Goal: Understand process/instructions: Learn how to perform a task or action

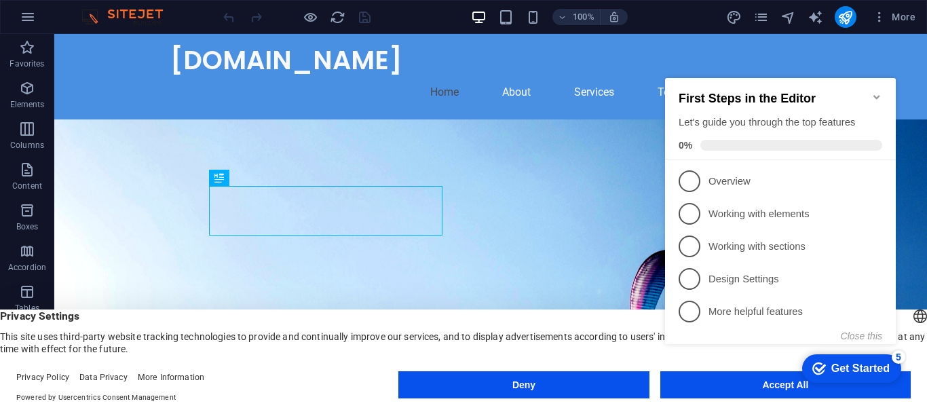
click div "checkmark Get Started 5 First Steps in the Editor Let's guide you through the t…"
click at [740, 388] on appcues-checklist "Contextual help checklist present on screen" at bounding box center [783, 224] width 247 height 333
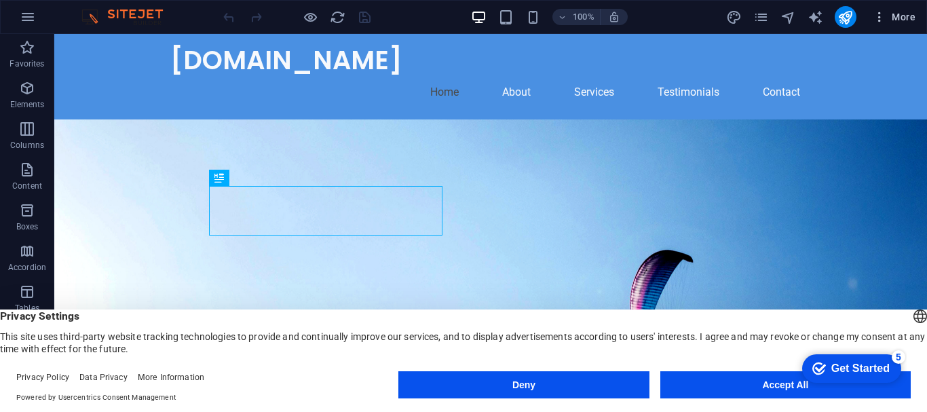
click at [876, 14] on icon "button" at bounding box center [880, 17] width 14 height 14
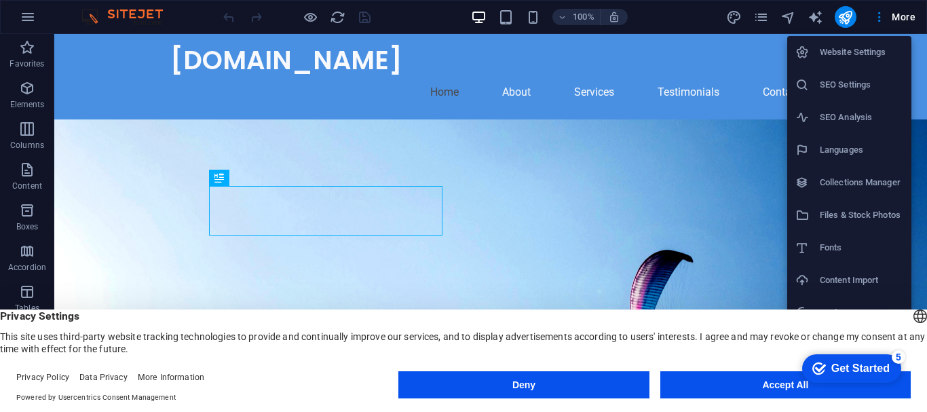
drag, startPoint x: 916, startPoint y: 73, endPoint x: 926, endPoint y: 77, distance: 10.3
click at [926, 77] on div at bounding box center [463, 206] width 927 height 412
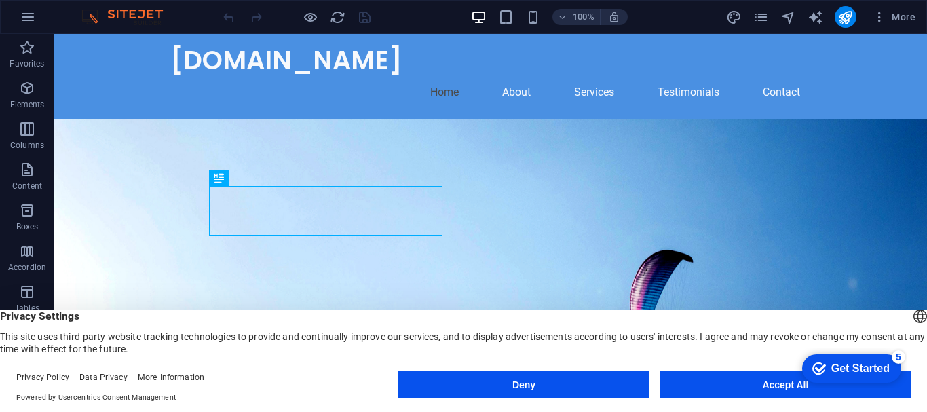
drag, startPoint x: 980, startPoint y: 111, endPoint x: 919, endPoint y: 88, distance: 65.3
click at [761, 22] on icon "pages" at bounding box center [761, 18] width 16 height 16
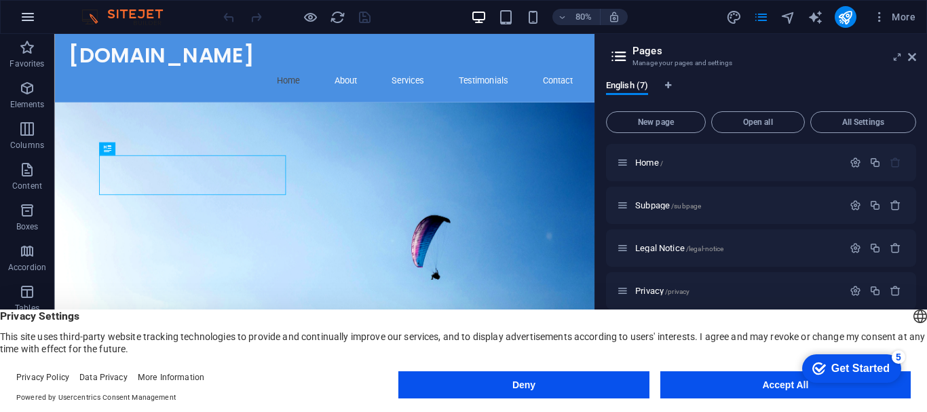
click at [31, 8] on button "button" at bounding box center [28, 17] width 33 height 33
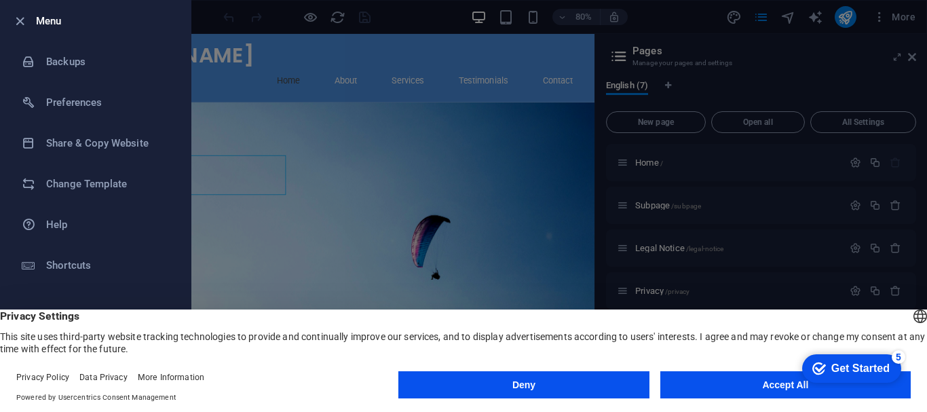
click at [257, 16] on div at bounding box center [463, 206] width 927 height 412
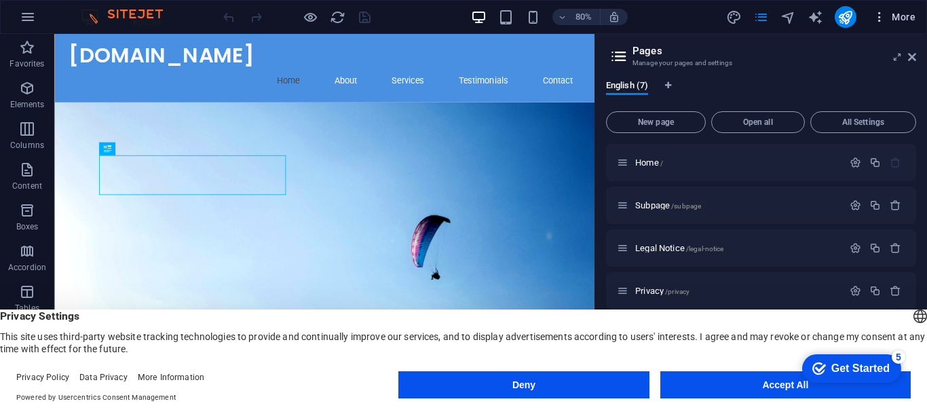
click at [890, 19] on span "More" at bounding box center [894, 17] width 43 height 14
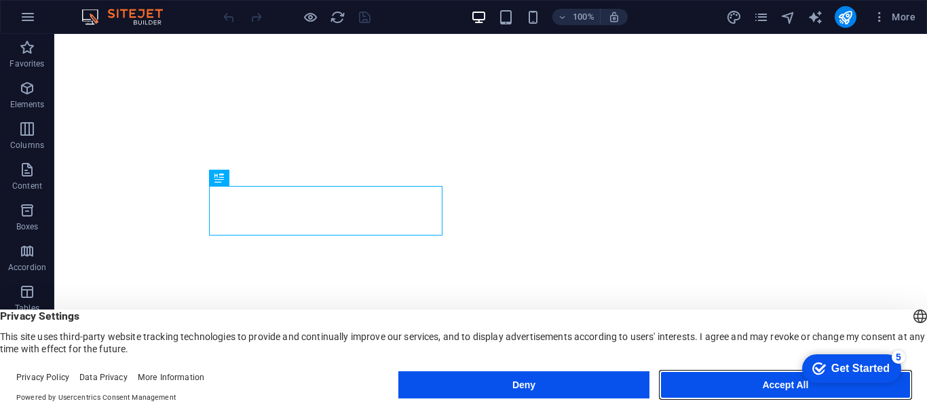
click at [717, 380] on button "Accept All" at bounding box center [785, 384] width 250 height 27
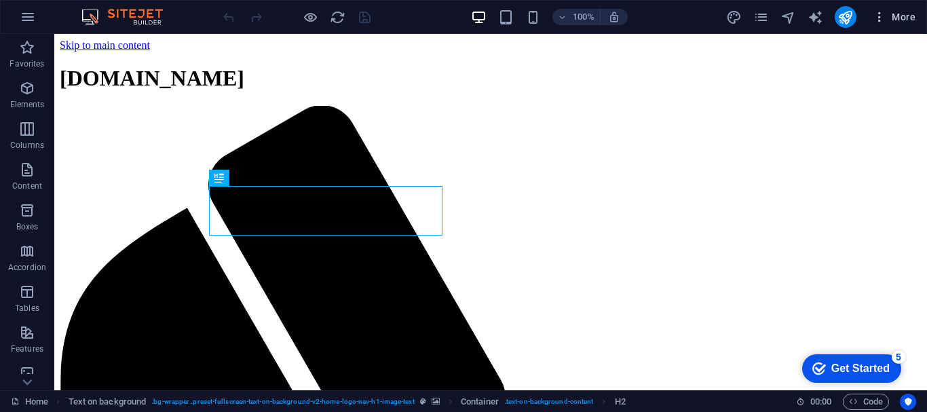
click at [880, 16] on icon "button" at bounding box center [880, 17] width 14 height 14
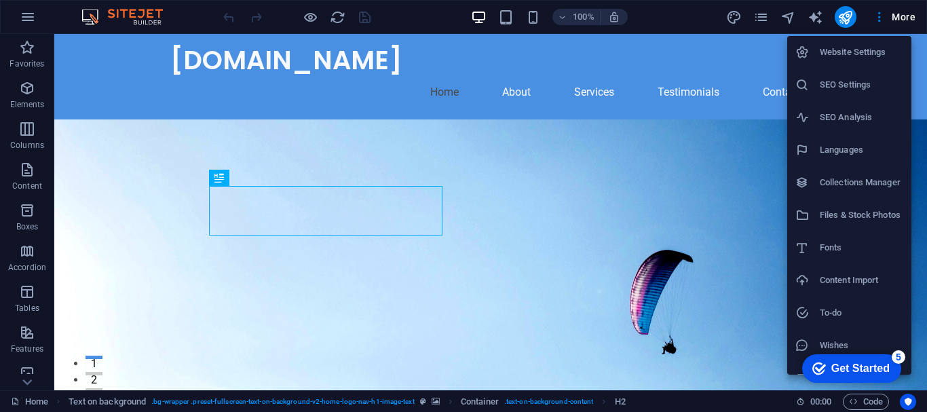
click at [875, 402] on div at bounding box center [463, 206] width 927 height 412
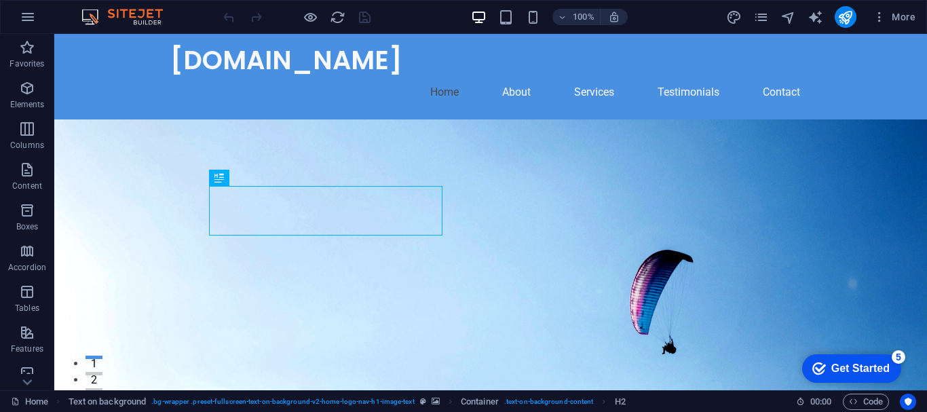
click at [875, 402] on span "Code" at bounding box center [866, 402] width 34 height 16
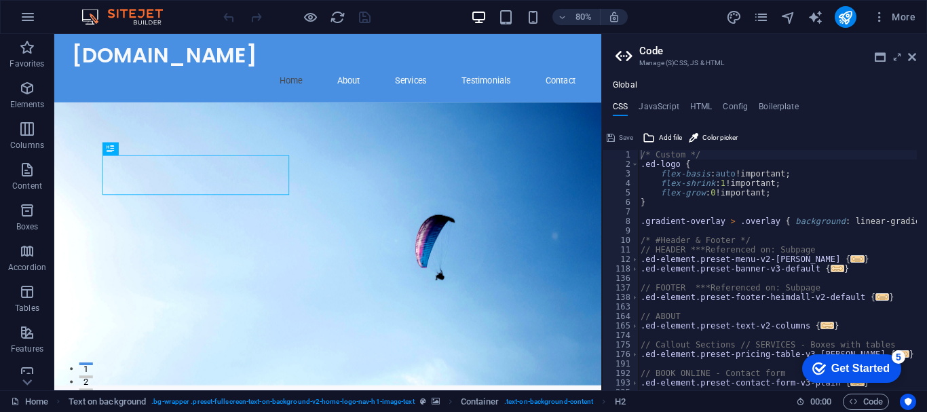
click at [867, 363] on div "Get Started" at bounding box center [860, 368] width 58 height 12
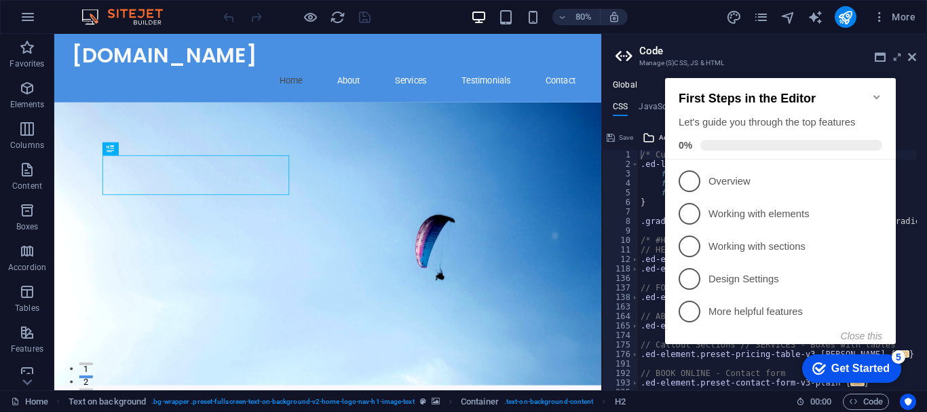
click at [911, 51] on h2 "Code" at bounding box center [777, 51] width 277 height 12
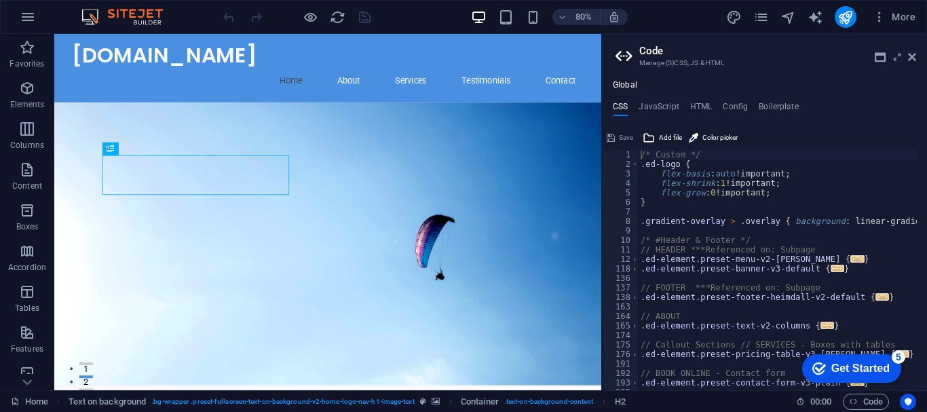
click at [911, 51] on h2 "Code" at bounding box center [777, 51] width 277 height 12
click at [922, 55] on aside "Code Manage (S)CSS, JS & HTML Global CSS JavaScript HTML Config Boilerplate /* …" at bounding box center [764, 212] width 326 height 356
click at [911, 52] on icon at bounding box center [912, 57] width 8 height 11
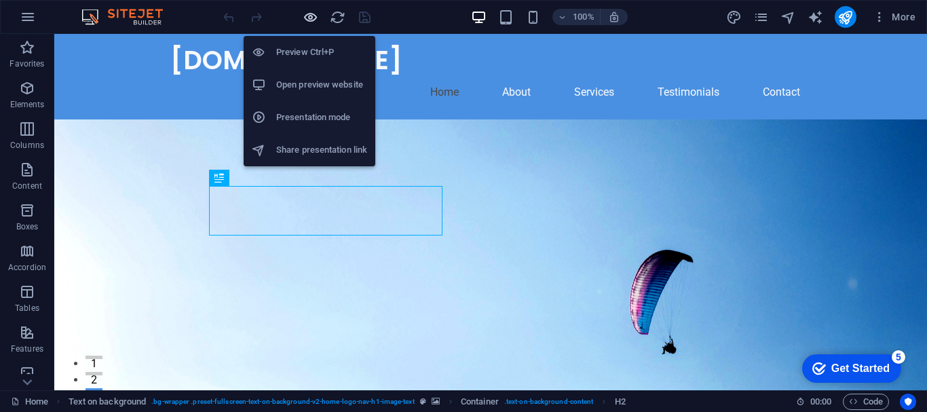
click at [312, 20] on icon "button" at bounding box center [311, 18] width 16 height 16
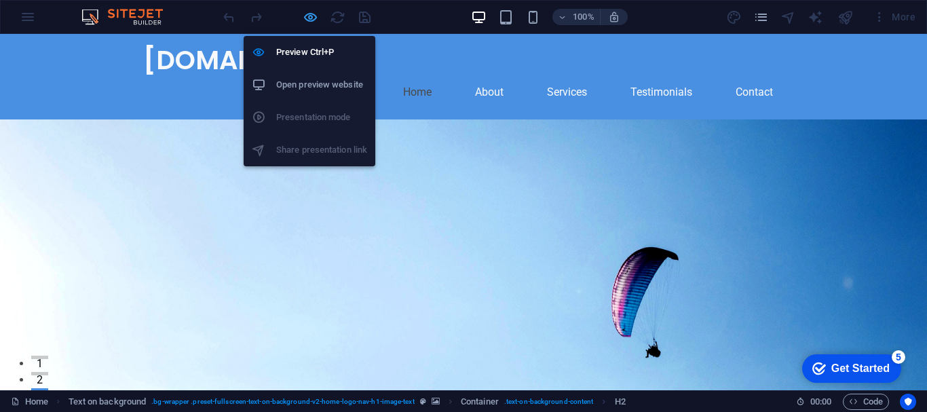
click at [312, 20] on icon "button" at bounding box center [311, 18] width 16 height 16
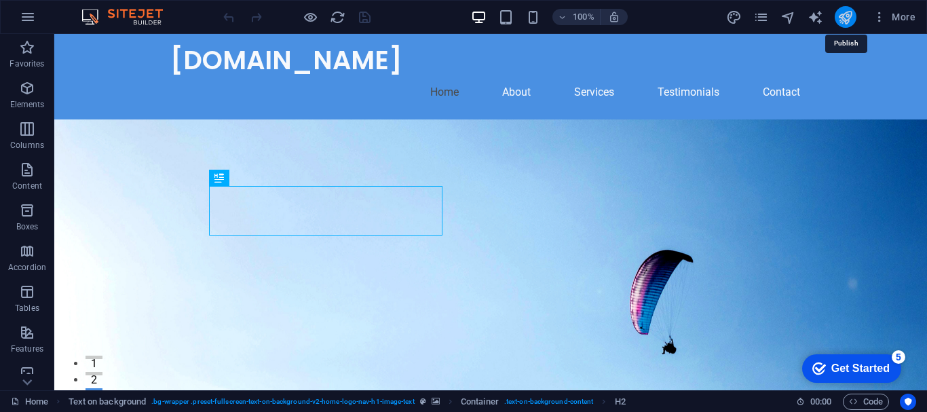
click at [849, 13] on icon "publish" at bounding box center [845, 18] width 16 height 16
